Goal: Task Accomplishment & Management: Complete application form

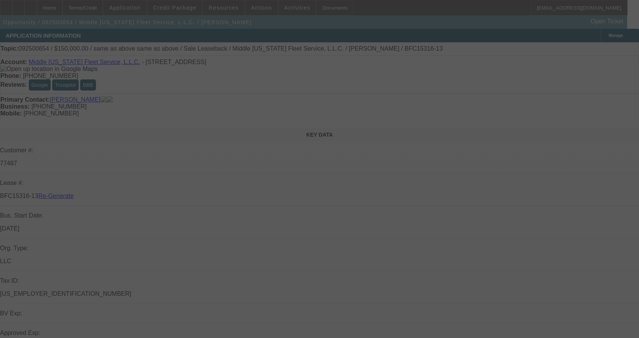
select select "3"
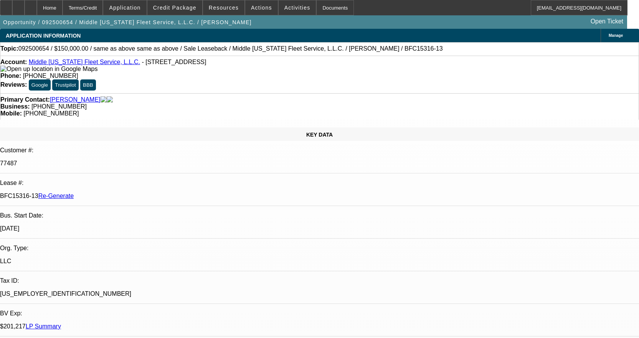
select select "0"
select select "1"
select select "2"
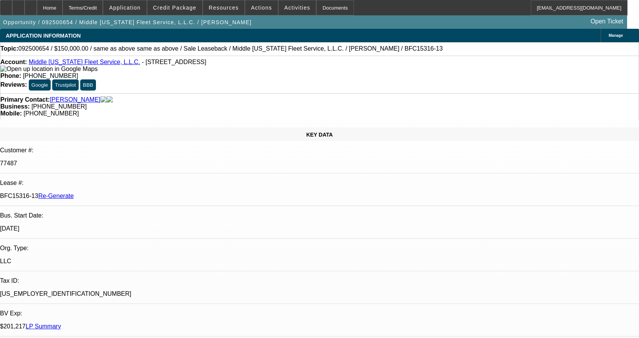
select select "6"
click at [326, 11] on div "Documents" at bounding box center [335, 7] width 38 height 15
click at [316, 7] on div "Documents" at bounding box center [335, 7] width 38 height 15
click at [328, 7] on div "Documents" at bounding box center [335, 7] width 38 height 15
click at [319, 13] on div "Documents" at bounding box center [335, 7] width 38 height 15
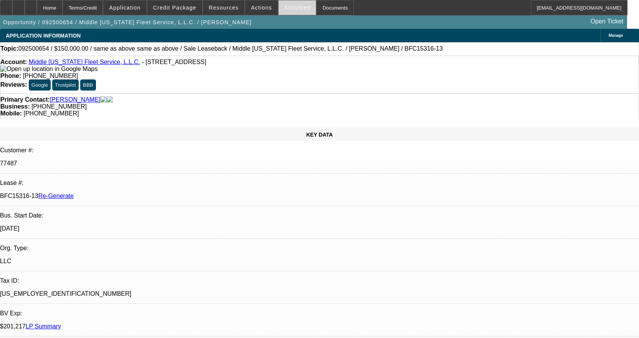
click at [289, 5] on span "Activities" at bounding box center [297, 8] width 26 height 6
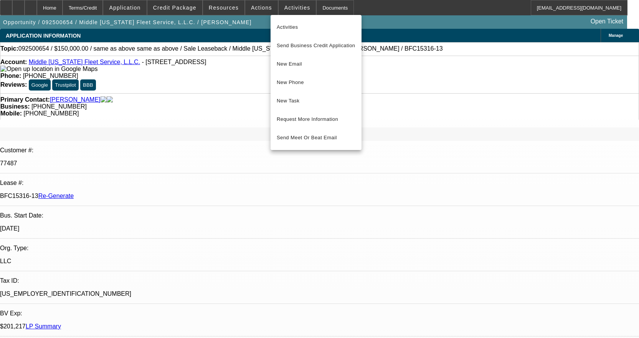
click at [289, 8] on div at bounding box center [319, 169] width 639 height 338
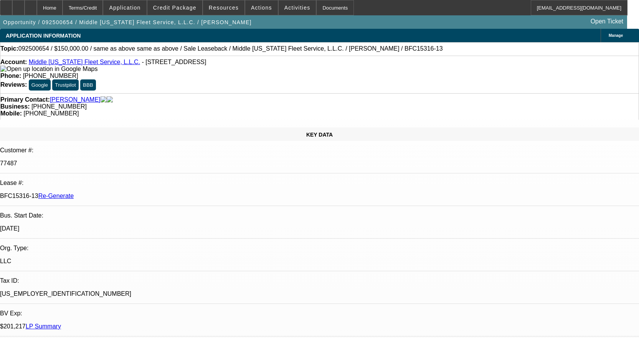
click at [289, 8] on span "Activities" at bounding box center [297, 8] width 26 height 6
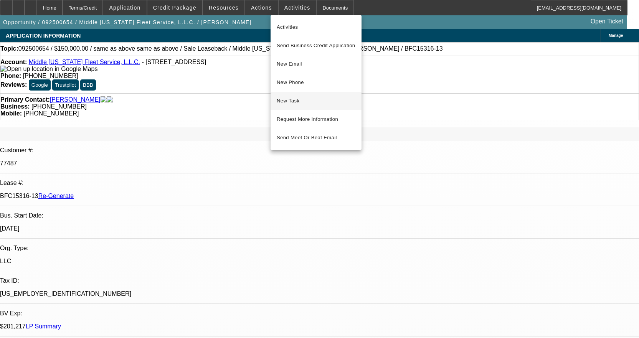
click at [293, 100] on span "New Task" at bounding box center [316, 100] width 79 height 9
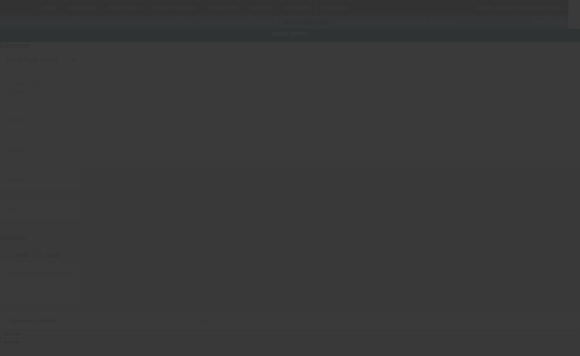
type input "same as above"
radio input "true"
type input "9425 Highway 19 N"
type input "Zebulon"
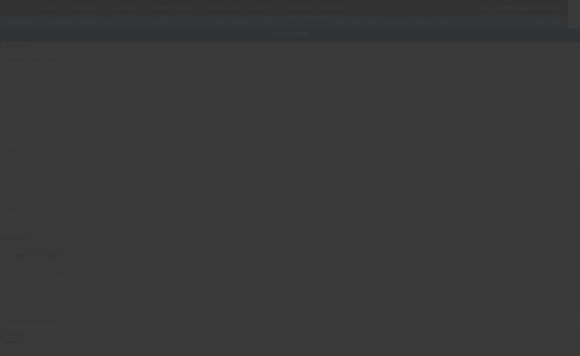
type input "30295"
type input "Pike"
type input "same as above"
radio input "true"
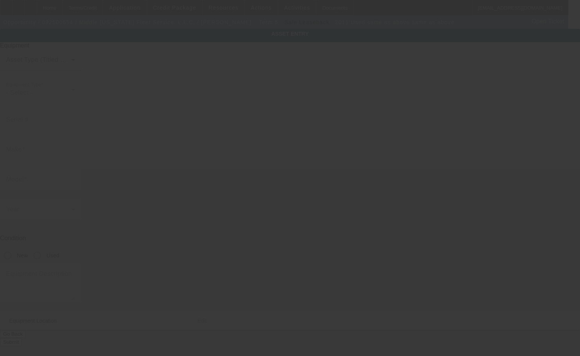
type input "9425 Highway 19 N"
type input "Zebulon"
type input "30295"
type input "Pike"
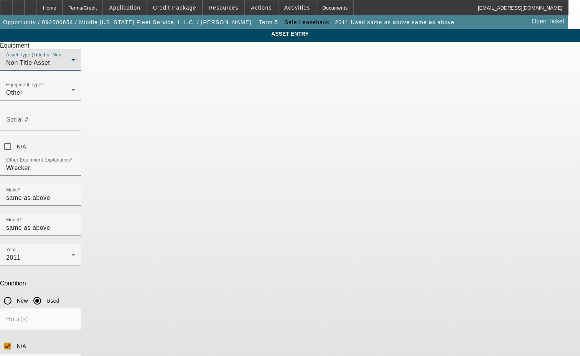
click at [71, 67] on div "Non Title Asset" at bounding box center [38, 62] width 65 height 9
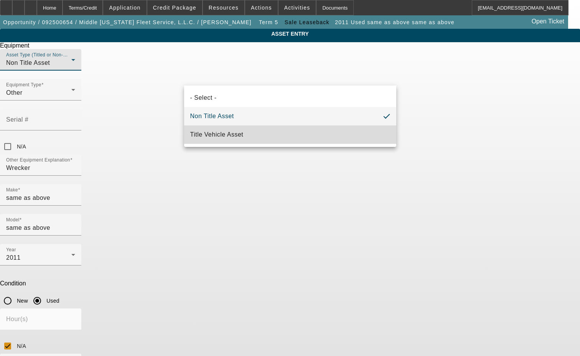
click at [218, 132] on span "Title Vehicle Asset" at bounding box center [216, 134] width 53 height 9
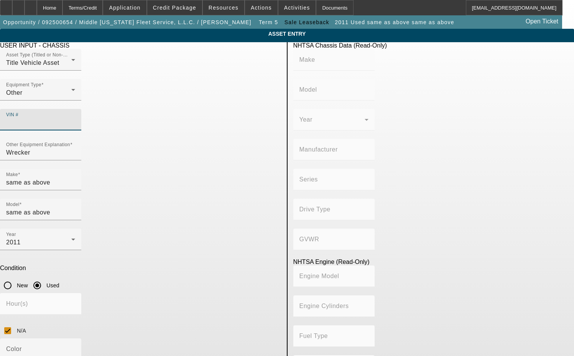
click at [75, 118] on input "VIN #" at bounding box center [40, 122] width 69 height 9
type input "1NPWL49X5BD110376"
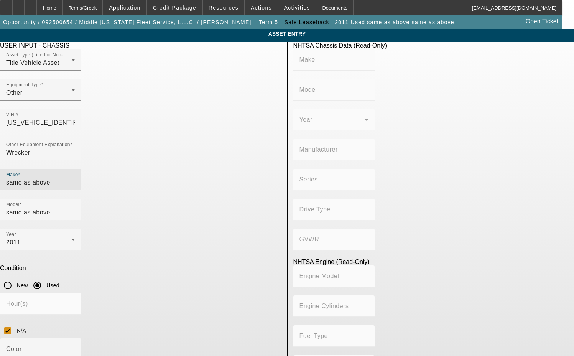
drag, startPoint x: 127, startPoint y: 169, endPoint x: 118, endPoint y: 171, distance: 9.6
click at [75, 178] on input "same as above" at bounding box center [40, 182] width 69 height 9
drag, startPoint x: 118, startPoint y: 171, endPoint x: 57, endPoint y: 179, distance: 61.5
click at [57, 179] on app-asset-collateral-manage "ASSET ENTRY Delete asset USER INPUT - CHASSIS Asset Type (Titled or Non-Titled)…" at bounding box center [287, 258] width 574 height 459
click at [123, 196] on mat-option "Create New Make/Model Match" at bounding box center [119, 188] width 100 height 18
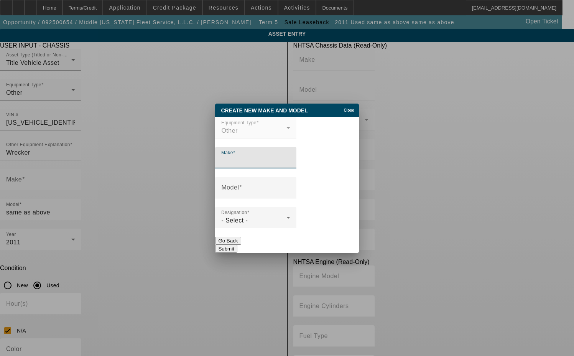
click at [248, 160] on input "Make" at bounding box center [255, 160] width 69 height 9
type input "Peterbilt"
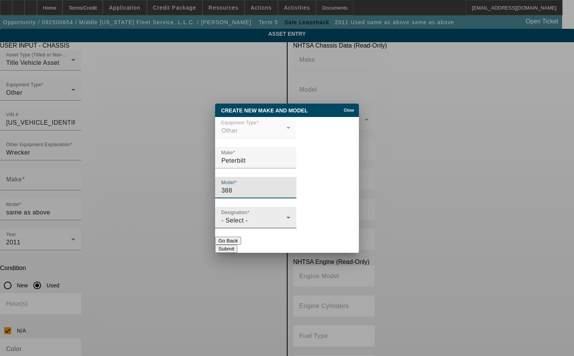
type input "388"
click at [265, 227] on div "Designation - Select -" at bounding box center [255, 217] width 69 height 21
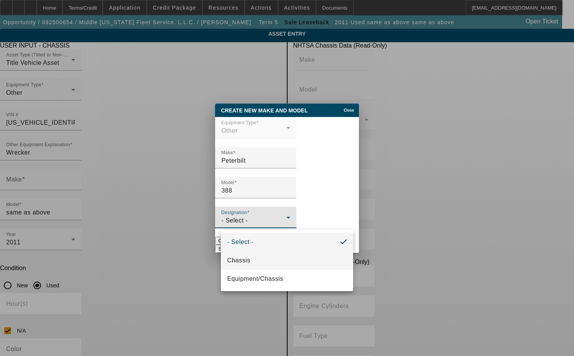
type input "PETERBILT"
type input "388"
type input "PETERBILT MOTORS COMPANY"
type input "6x4"
type input "Class 8: 33,001 lb and above (14,969 kg and above)"
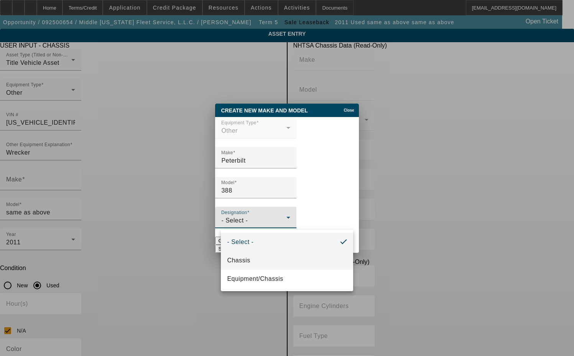
type input "ISX"
type input "6"
type input "Diesel"
type input "915.3561614209"
type input "15"
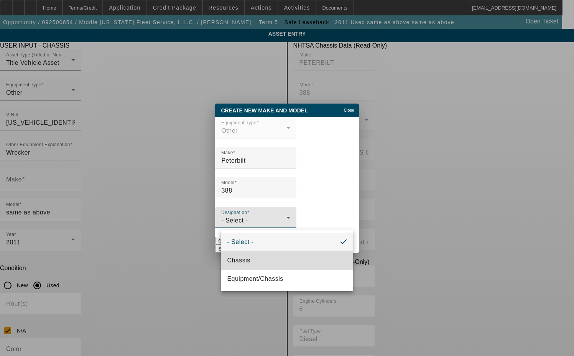
click at [244, 258] on span "Chassis" at bounding box center [238, 260] width 23 height 9
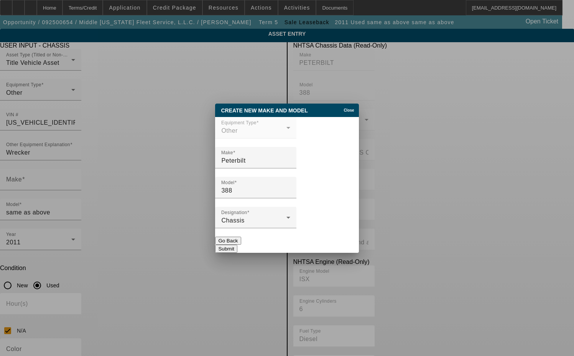
click at [237, 245] on button "Submit" at bounding box center [226, 249] width 22 height 8
type input "Peterbilt"
type input "388"
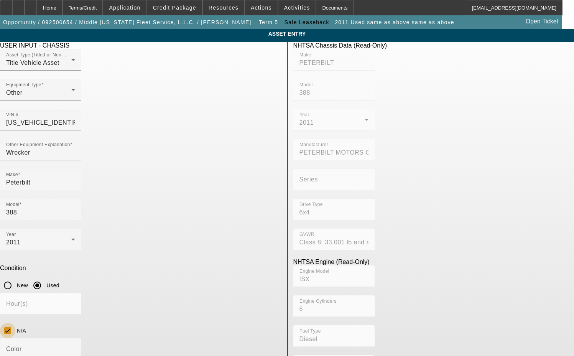
click at [15, 323] on input "N/A" at bounding box center [7, 330] width 15 height 15
checkbox input "true"
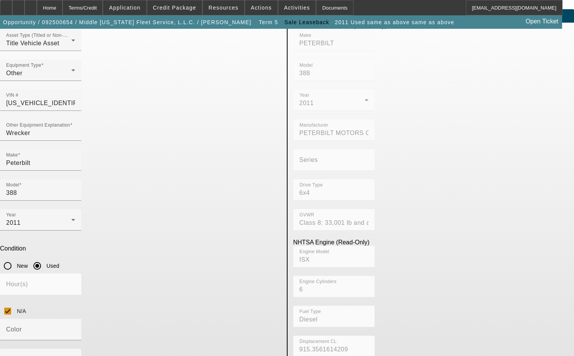
scroll to position [38, 0]
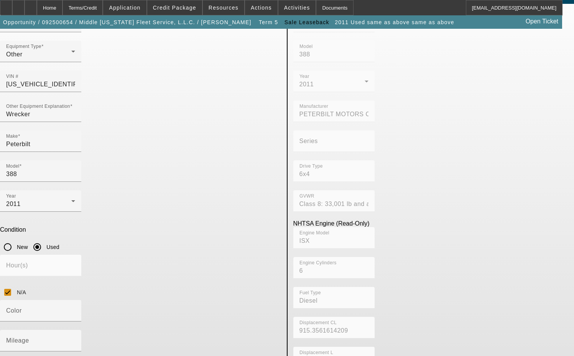
type textarea "with"
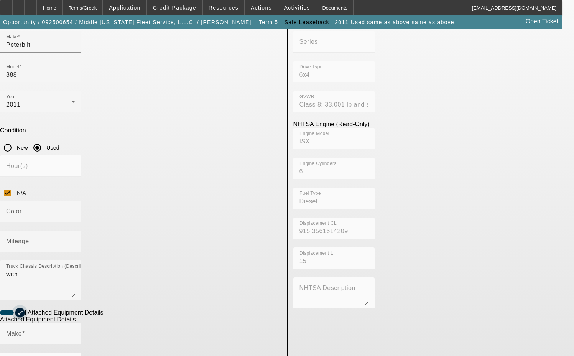
scroll to position [153, 0]
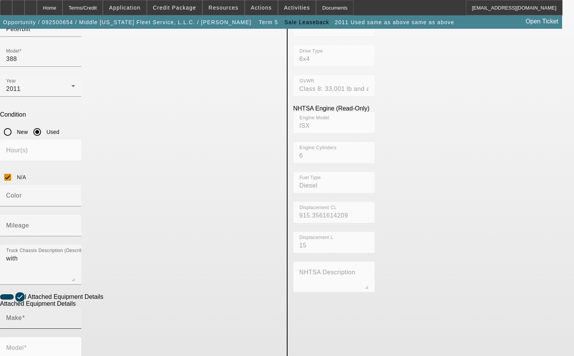
click at [75, 316] on input "Make" at bounding box center [40, 320] width 69 height 9
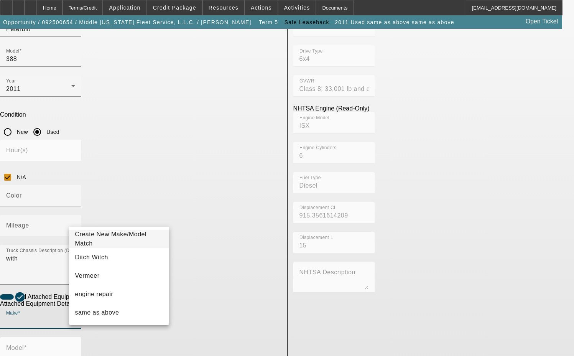
click at [109, 240] on span "Create New Make/Model Match" at bounding box center [111, 239] width 72 height 16
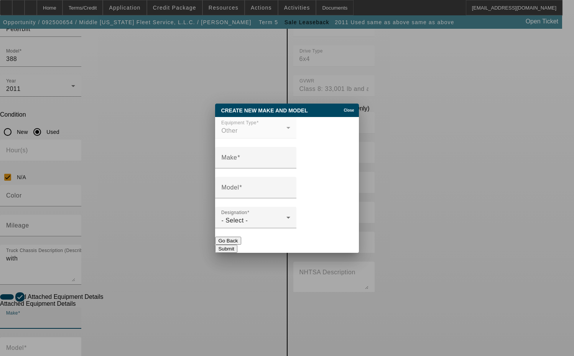
scroll to position [0, 0]
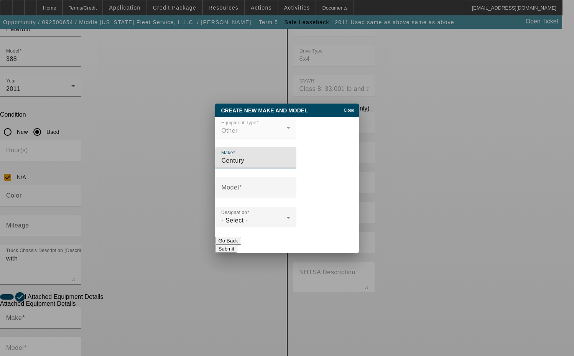
type input "Century"
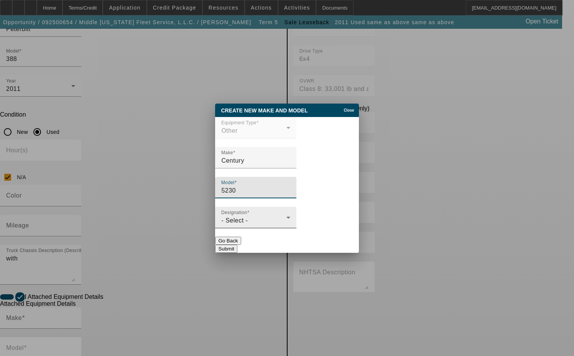
type input "5230"
click at [262, 215] on div "Designation - Select -" at bounding box center [255, 217] width 69 height 21
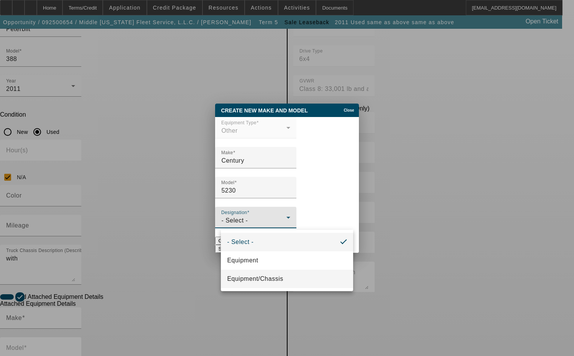
click at [239, 275] on span "Equipment/Chassis" at bounding box center [255, 278] width 56 height 9
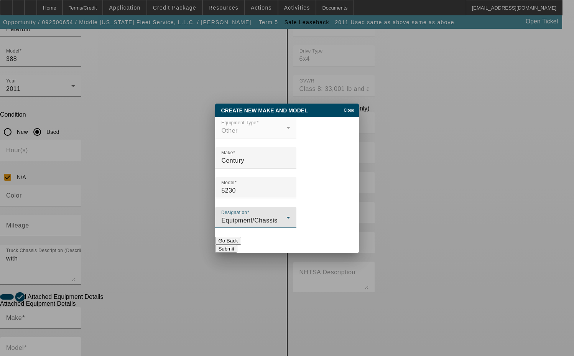
click at [237, 247] on button "Submit" at bounding box center [226, 249] width 22 height 8
type input "Century"
type input "5230"
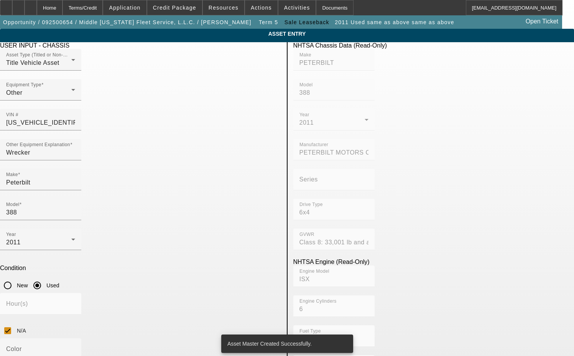
scroll to position [153, 0]
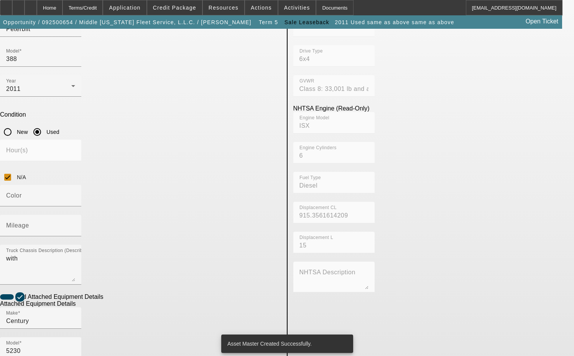
radio input "true"
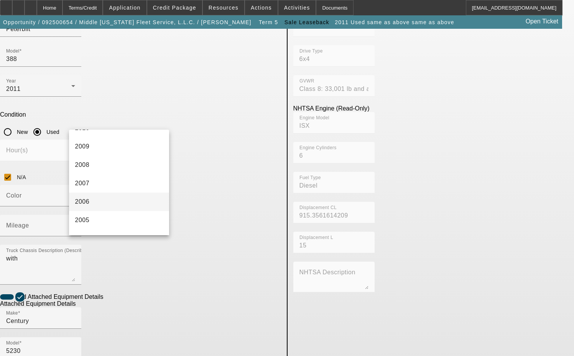
scroll to position [307, 0]
click at [103, 148] on mat-option "2011" at bounding box center [119, 148] width 100 height 18
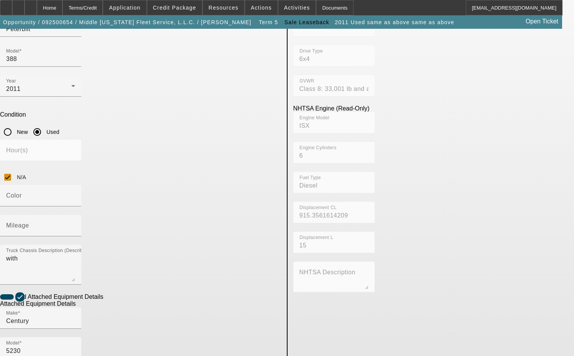
type textarea "includes all accessories, attachments and options."
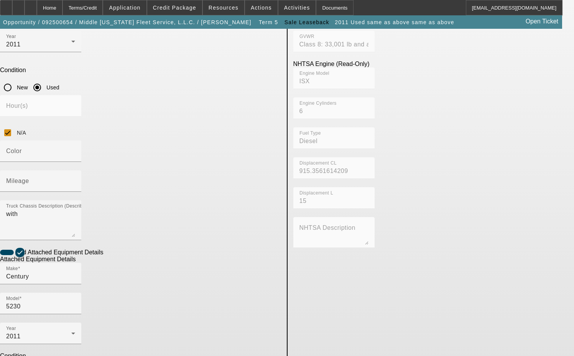
scroll to position [199, 0]
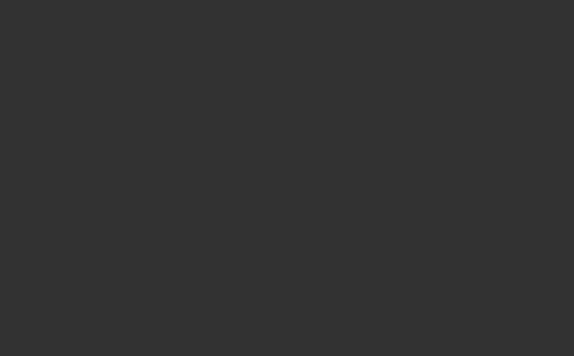
select select "3"
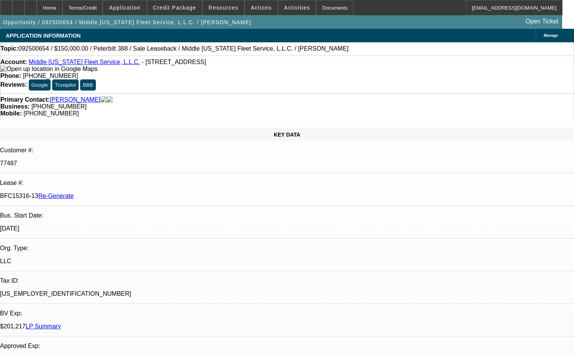
select select "0"
select select "2"
select select "0"
select select "6"
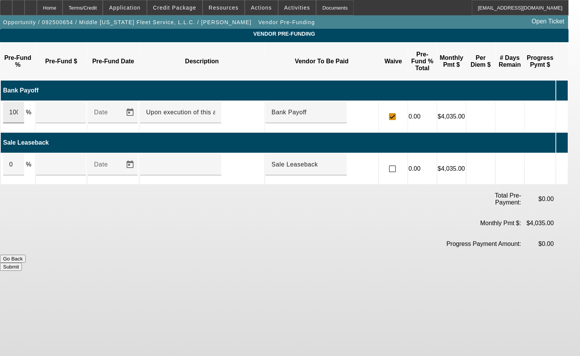
click at [24, 102] on div "100" at bounding box center [13, 112] width 21 height 21
type input "$23,459.16"
click at [22, 263] on button "Submit" at bounding box center [11, 267] width 22 height 8
click at [400, 161] on input "checkbox" at bounding box center [392, 168] width 15 height 15
checkbox input "true"
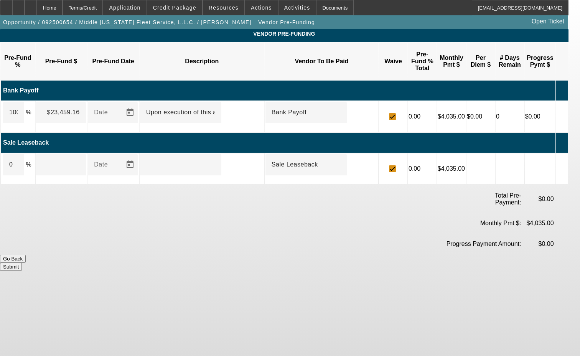
click at [22, 263] on button "Submit" at bounding box center [11, 267] width 22 height 8
click at [18, 160] on input "0" at bounding box center [13, 164] width 9 height 9
type input "00"
type input "0"
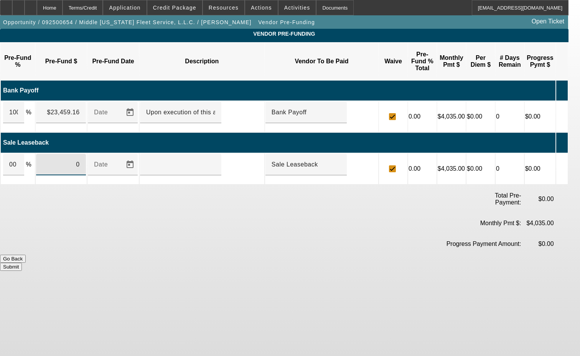
type input "$0.00"
click at [22, 263] on button "Submit" at bounding box center [11, 267] width 22 height 8
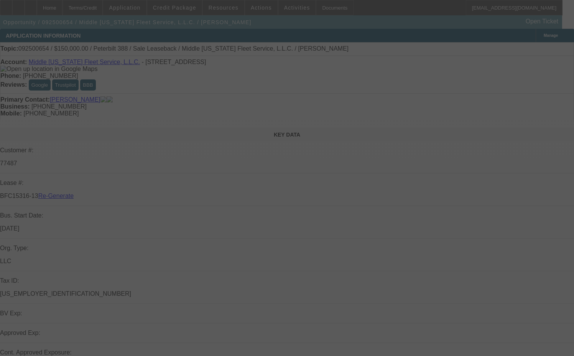
select select "3"
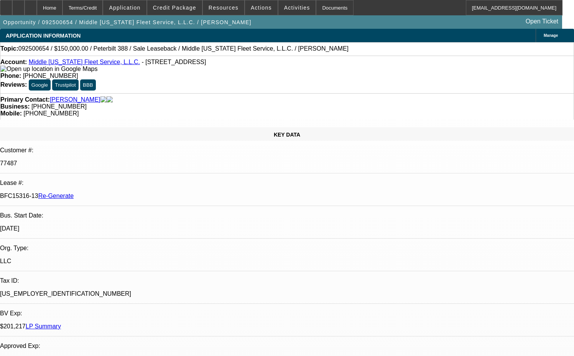
select select "0"
select select "2"
select select "0"
select select "6"
